Goal: Information Seeking & Learning: Learn about a topic

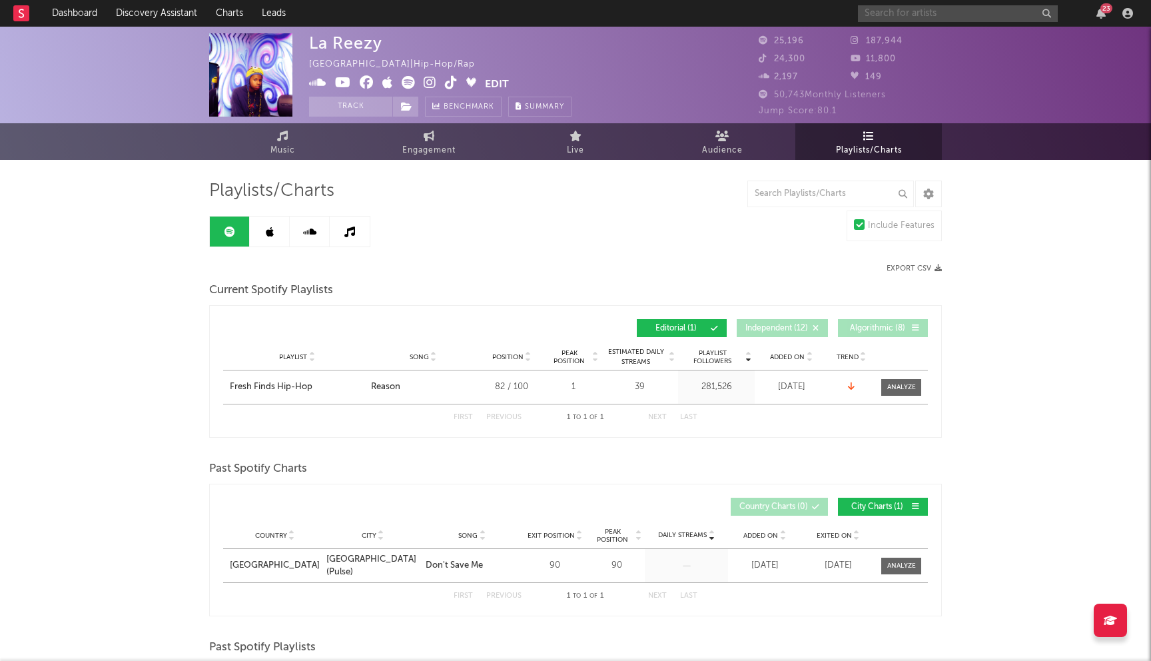
click at [909, 14] on input "text" at bounding box center [958, 13] width 200 height 17
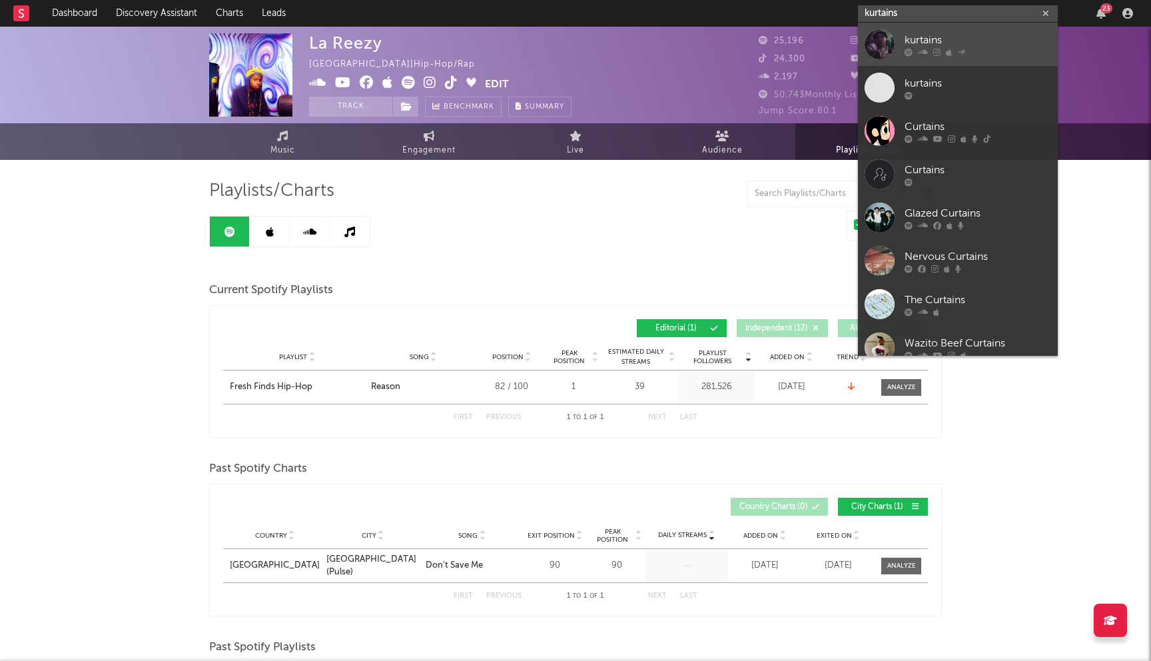
type input "kurtains"
click at [921, 43] on div "kurtains" at bounding box center [978, 40] width 147 height 16
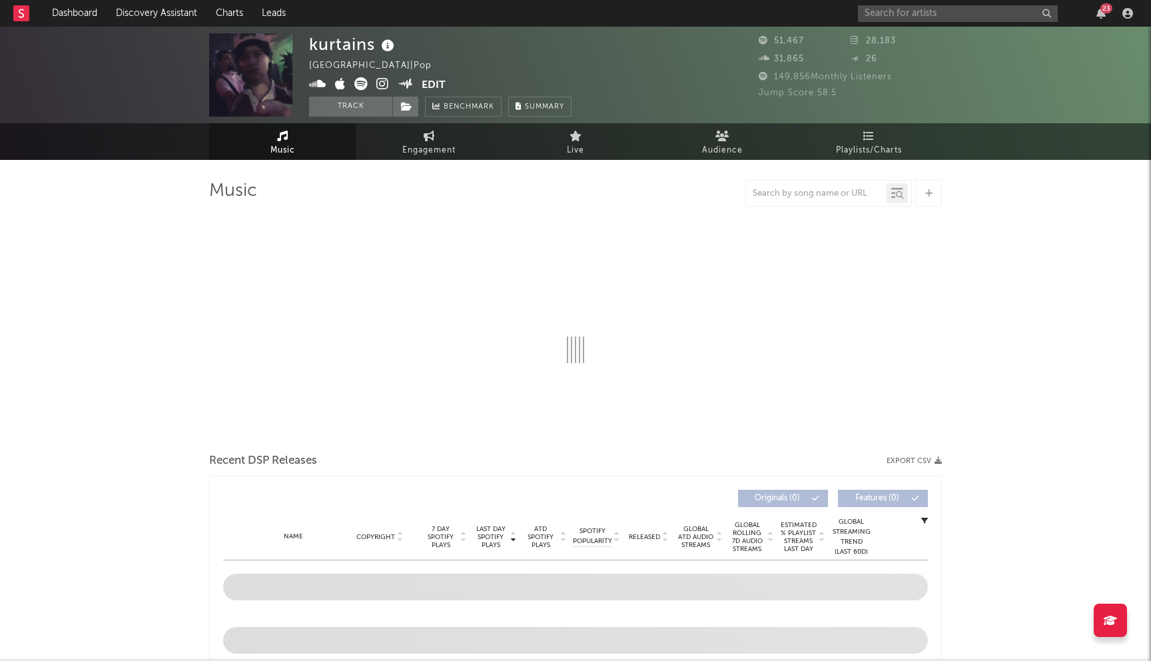
select select "6m"
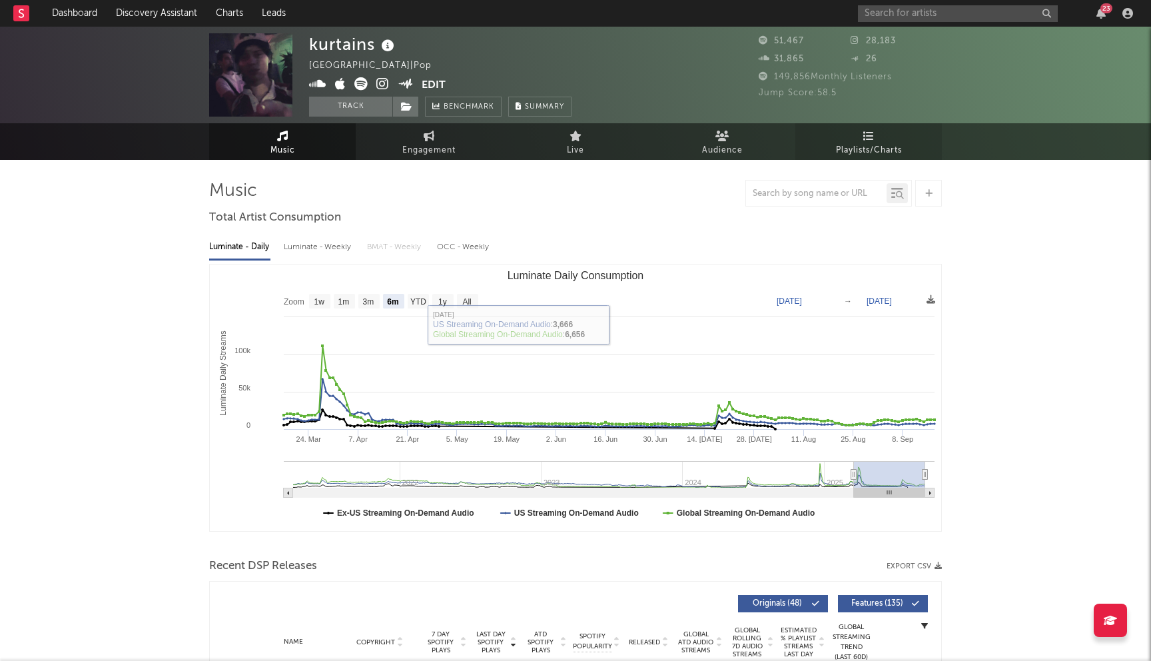
click at [867, 140] on icon at bounding box center [868, 136] width 11 height 11
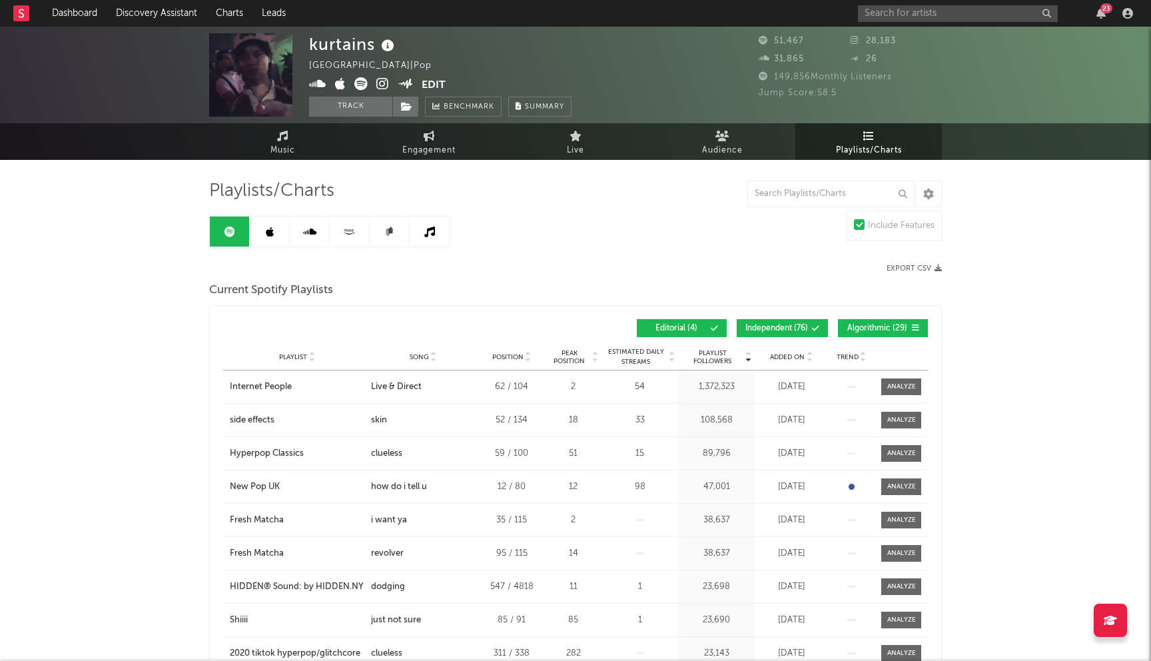
click at [787, 326] on span "Independent ( 76 )" at bounding box center [776, 328] width 63 height 8
click at [881, 330] on span "Algorithmic ( 29 )" at bounding box center [877, 328] width 61 height 8
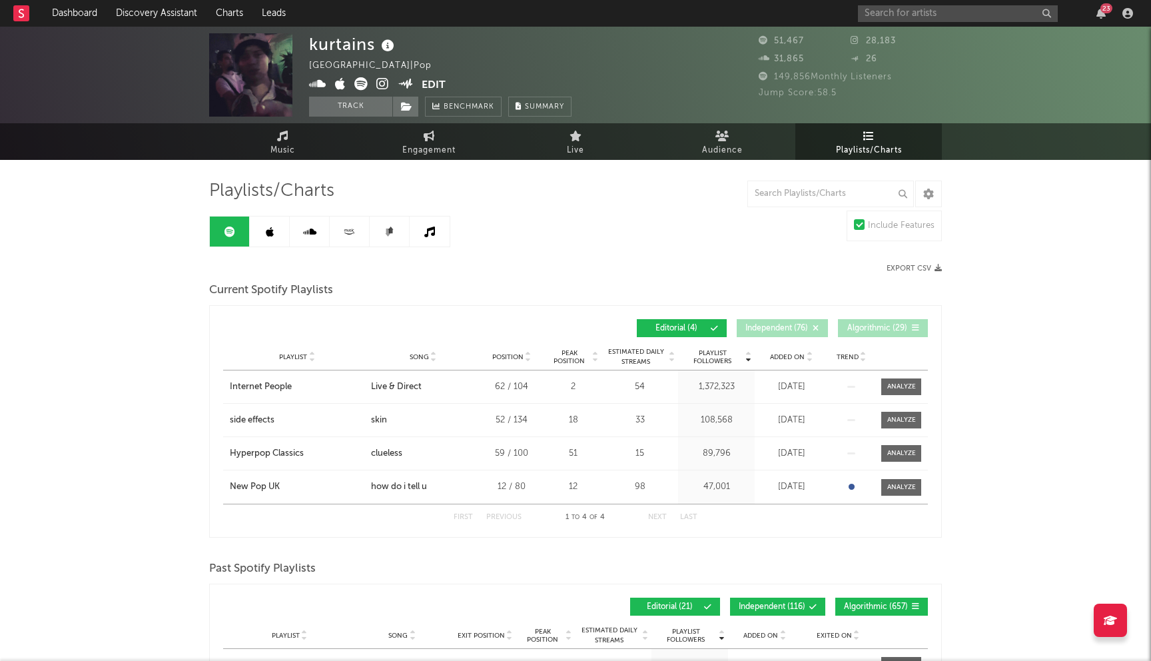
click at [264, 232] on link at bounding box center [270, 231] width 40 height 30
